Goal: Task Accomplishment & Management: Manage account settings

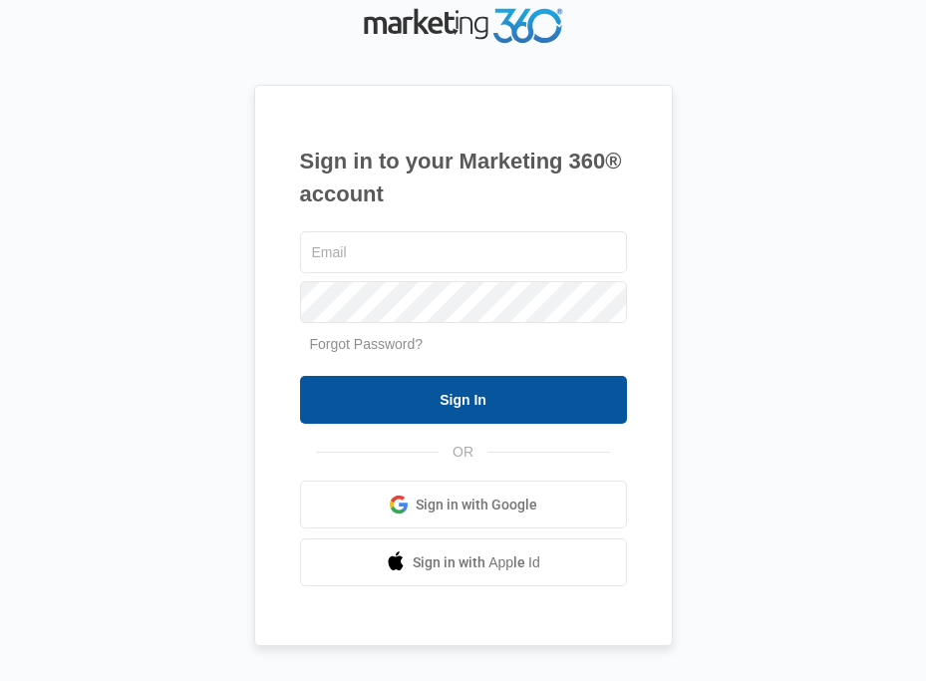
type input "gwlease2@vintage-corp.com"
click at [474, 385] on input "Sign In" at bounding box center [463, 400] width 327 height 48
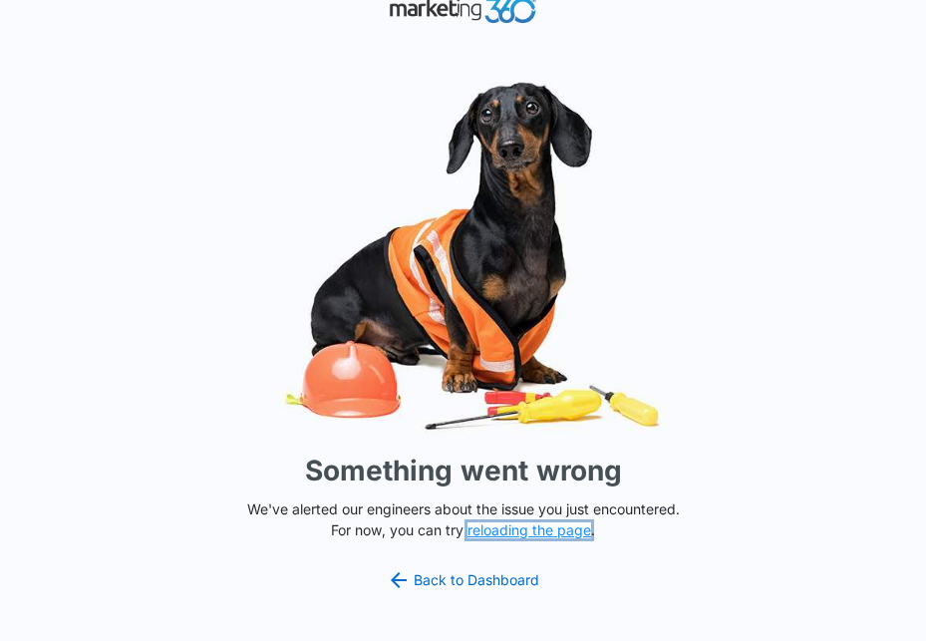
click at [544, 534] on button "reloading the page" at bounding box center [529, 530] width 124 height 16
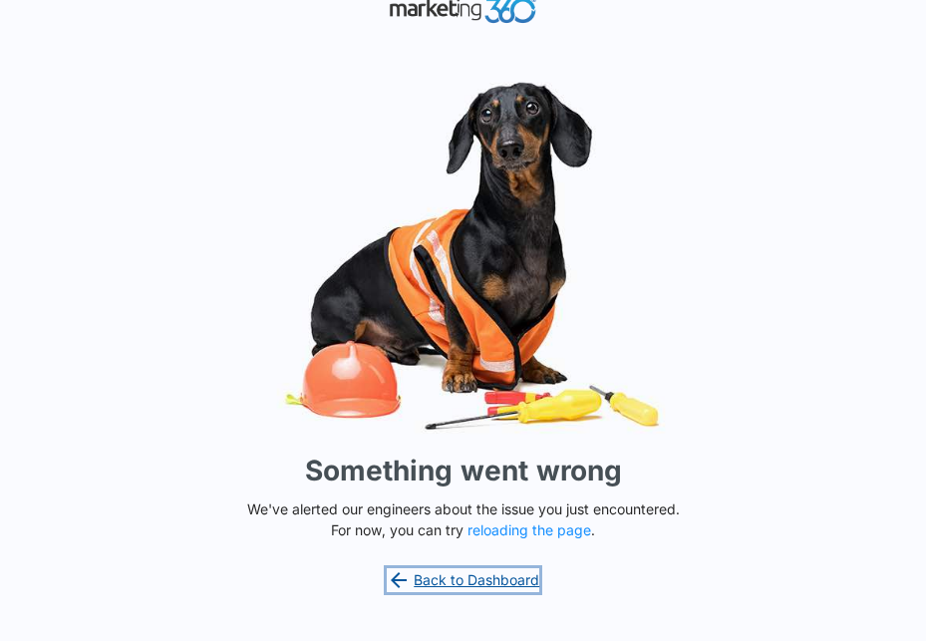
click at [446, 590] on link "Back to Dashboard" at bounding box center [463, 580] width 153 height 24
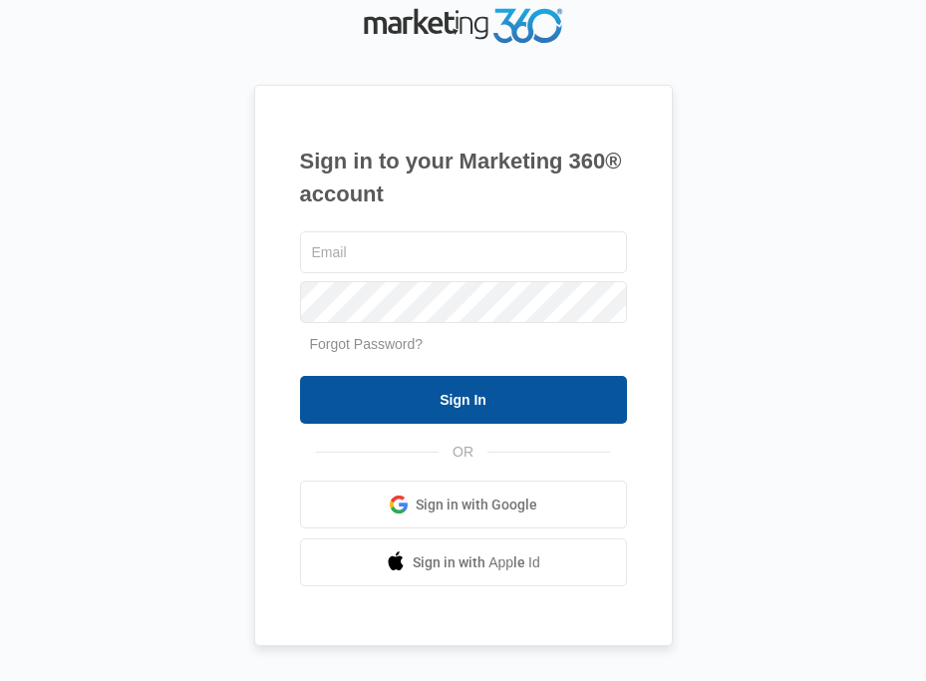
type input "[EMAIL_ADDRESS][DOMAIN_NAME]"
click at [573, 416] on input "Sign In" at bounding box center [463, 400] width 327 height 48
type input "[EMAIL_ADDRESS][DOMAIN_NAME]"
click at [397, 381] on input "Sign In" at bounding box center [463, 400] width 327 height 48
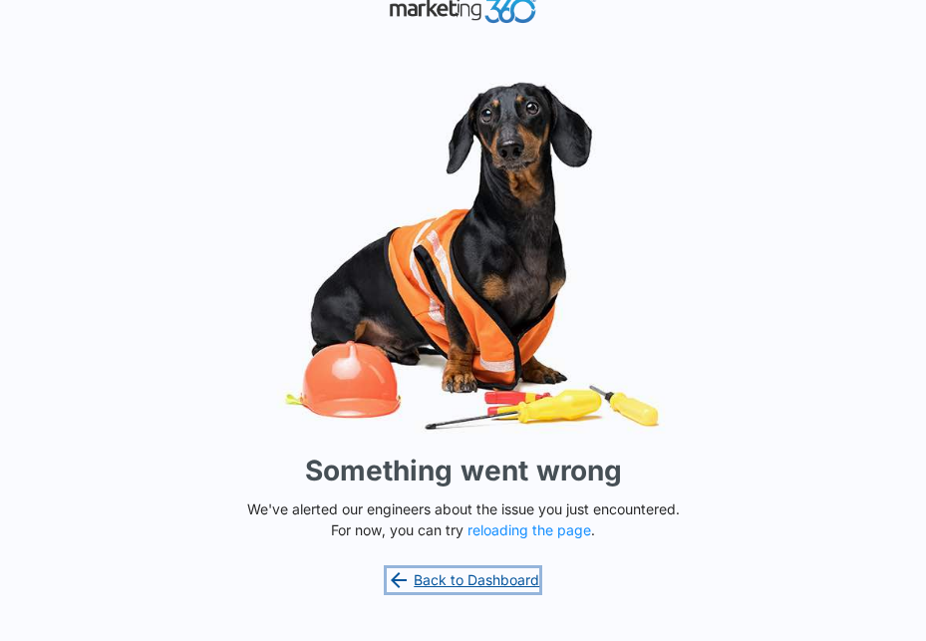
click at [458, 578] on link "Back to Dashboard" at bounding box center [463, 580] width 153 height 24
click at [455, 586] on link "Back to Dashboard" at bounding box center [463, 580] width 153 height 24
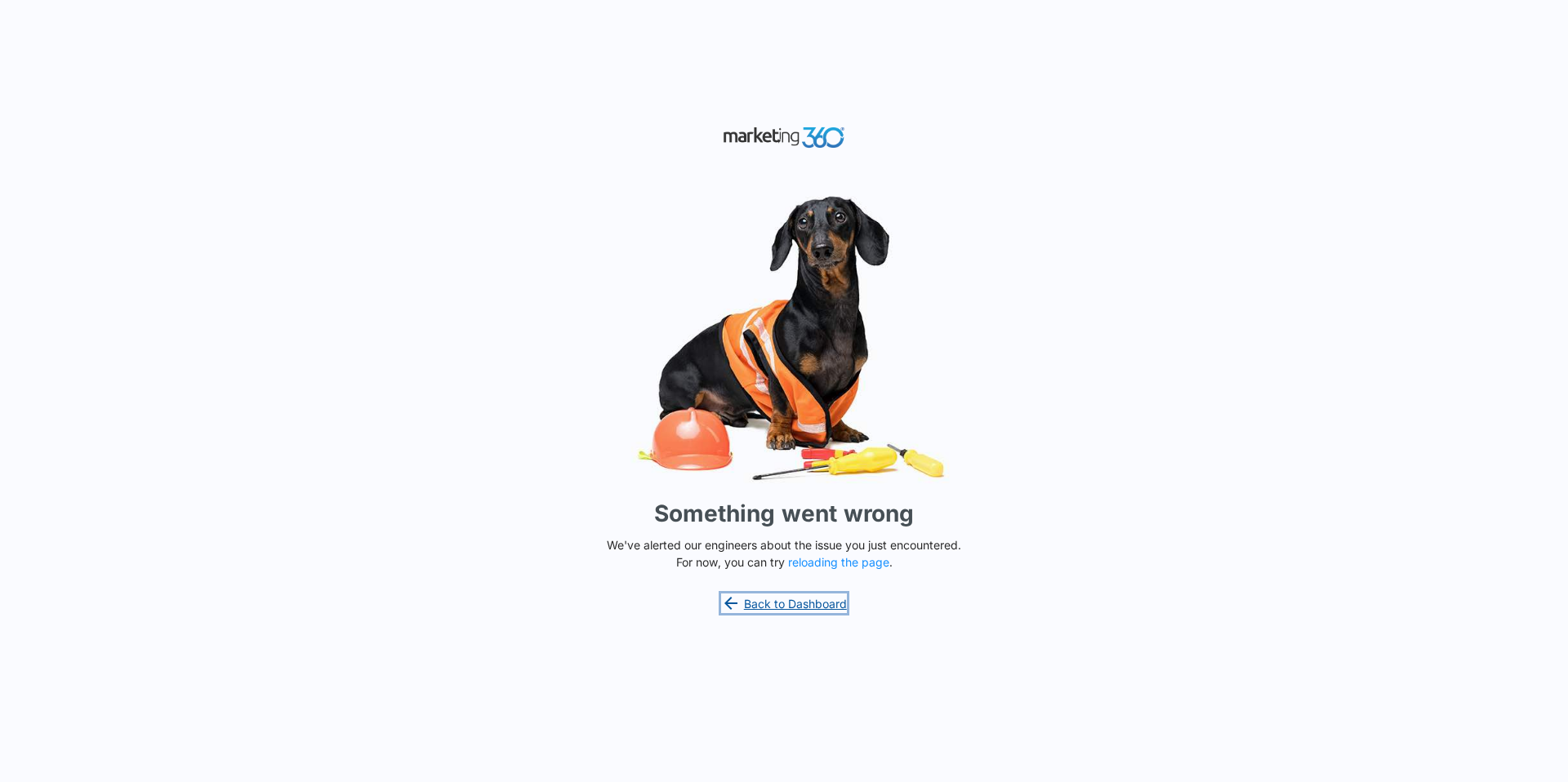
click at [787, 605] on link "Back to Dashboard" at bounding box center [783, 603] width 125 height 20
click at [772, 594] on link "Back to Dashboard" at bounding box center [783, 603] width 125 height 20
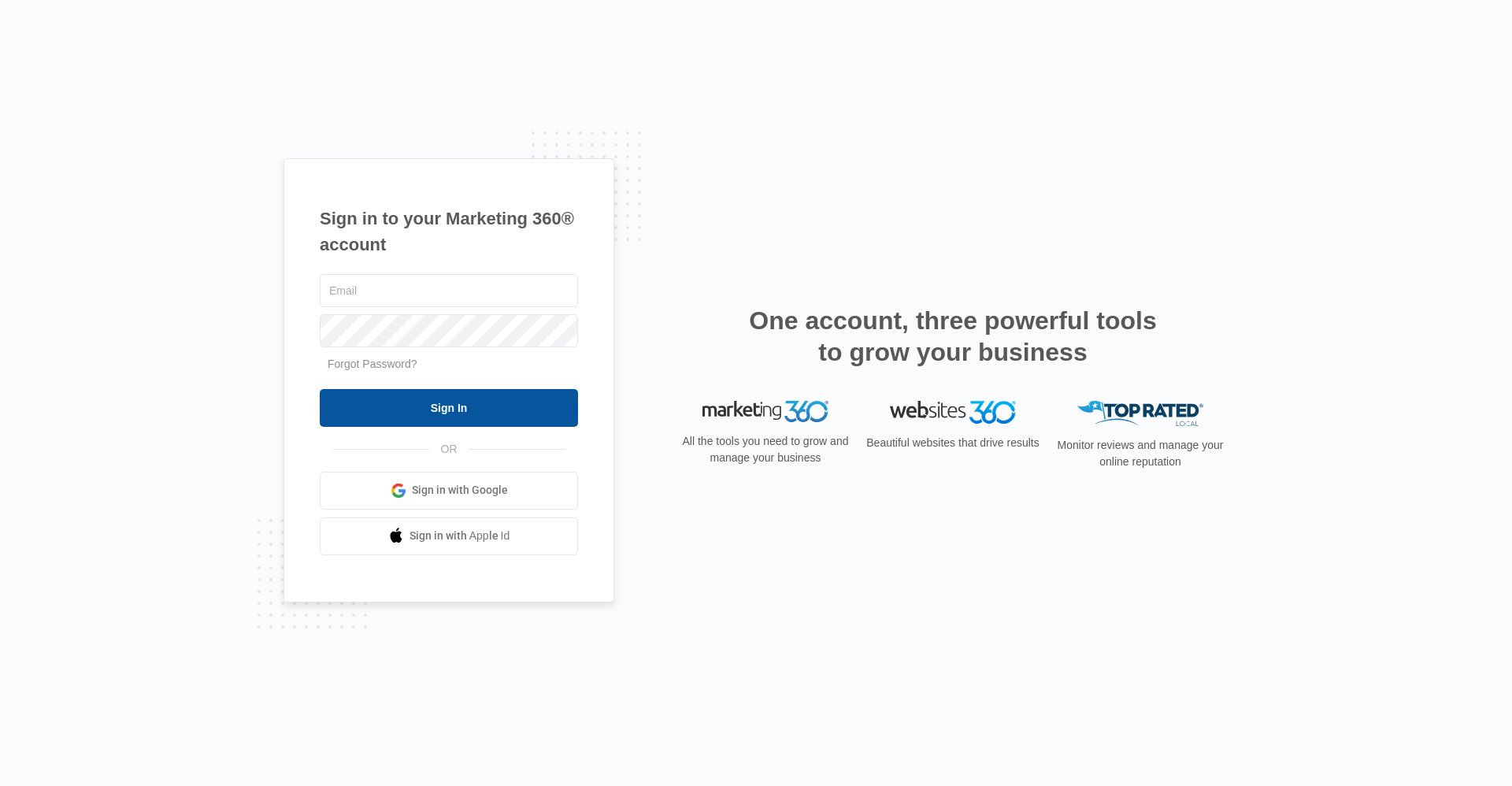
type input "gwlease2@vintage-corp.com"
click at [510, 416] on input "Sign In" at bounding box center [449, 408] width 258 height 38
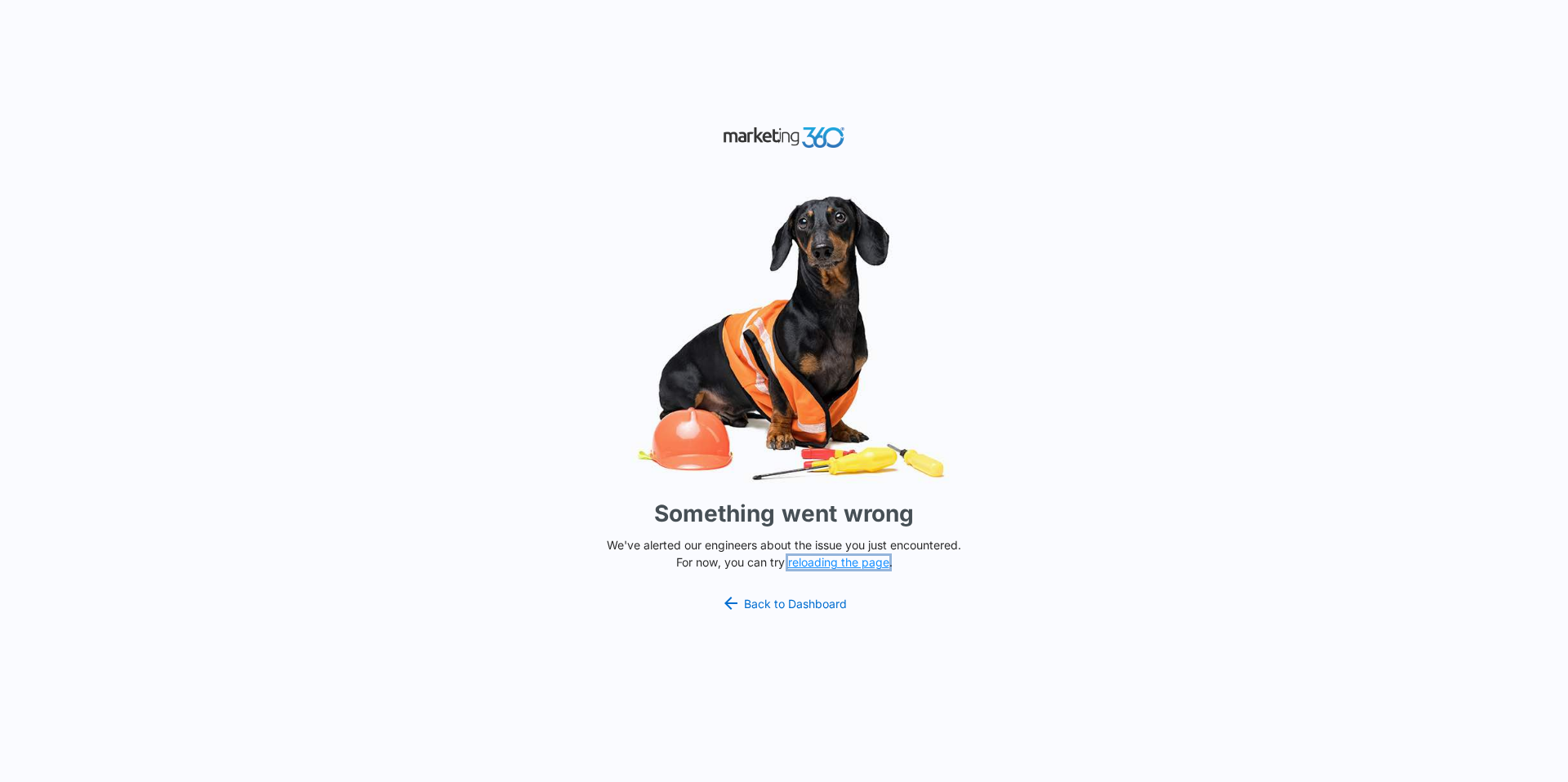
click at [834, 558] on button "reloading the page" at bounding box center [839, 563] width 102 height 13
